Goal: Find specific page/section: Find specific page/section

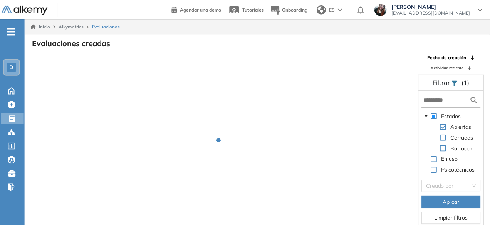
scroll to position [18, 0]
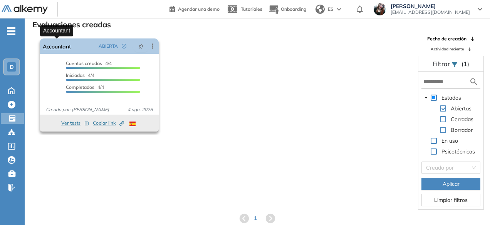
click at [65, 46] on link "Accountant" at bounding box center [57, 46] width 28 height 15
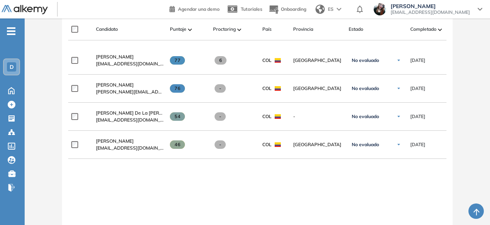
scroll to position [208, 0]
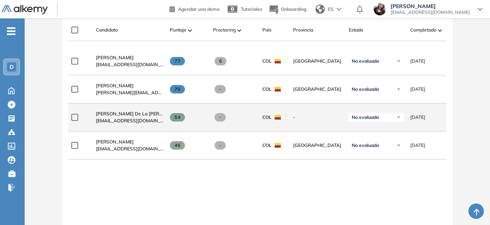
click at [135, 111] on div "[PERSON_NAME] [PERSON_NAME] [EMAIL_ADDRESS][DOMAIN_NAME]" at bounding box center [127, 117] width 74 height 26
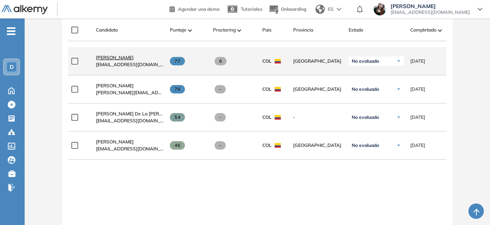
click at [117, 57] on span "[PERSON_NAME]" at bounding box center [115, 58] width 38 height 6
